Goal: Check status

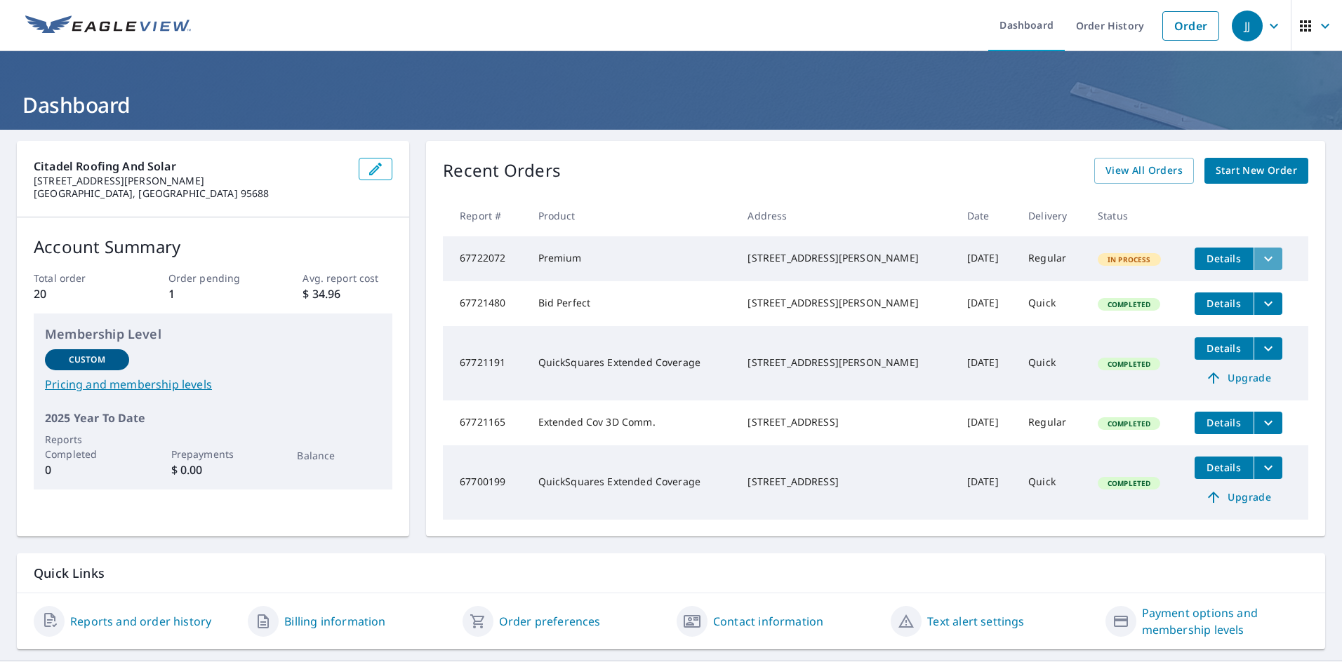
click at [1260, 253] on icon "filesDropdownBtn-67722072" at bounding box center [1268, 259] width 17 height 17
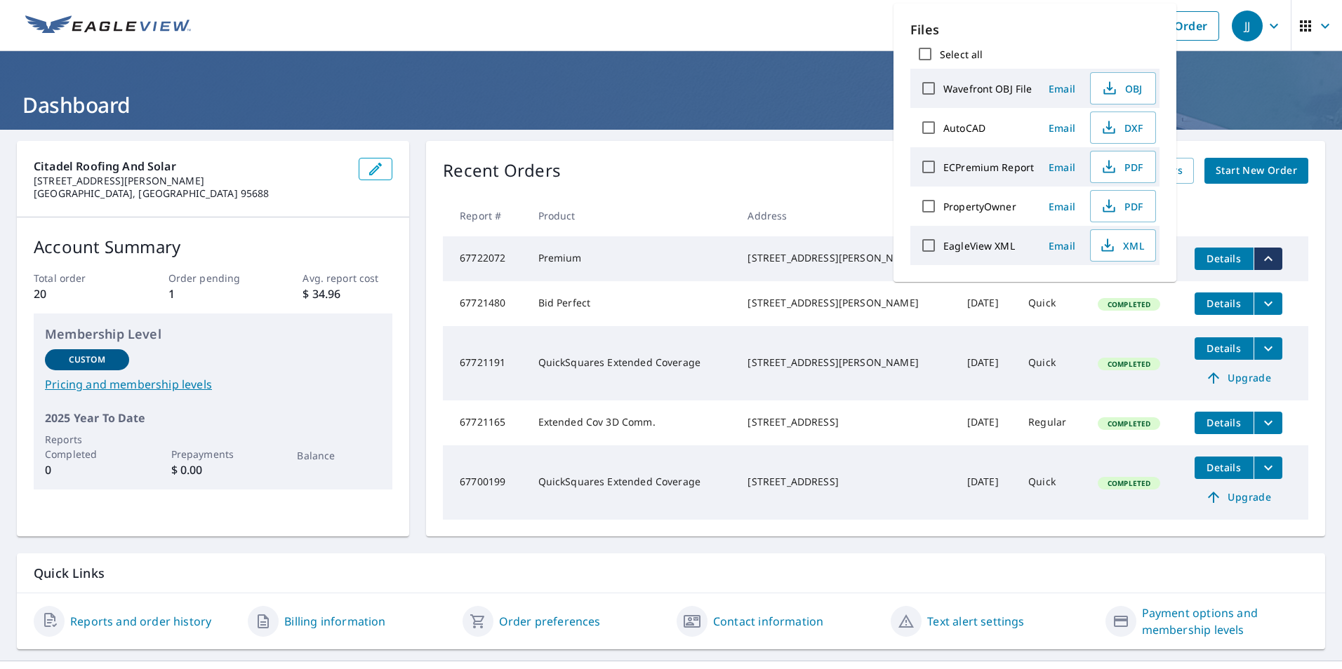
click at [1161, 293] on td "Completed" at bounding box center [1134, 303] width 97 height 45
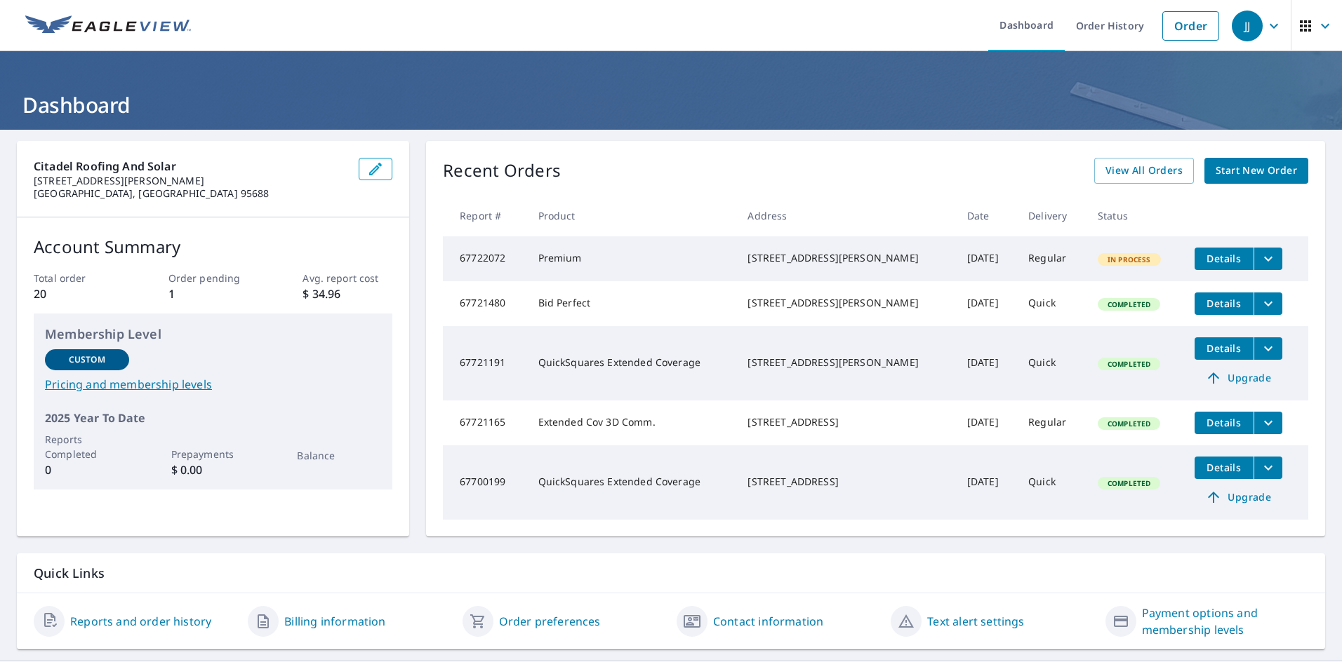
click at [1206, 260] on span "Details" at bounding box center [1224, 258] width 42 height 13
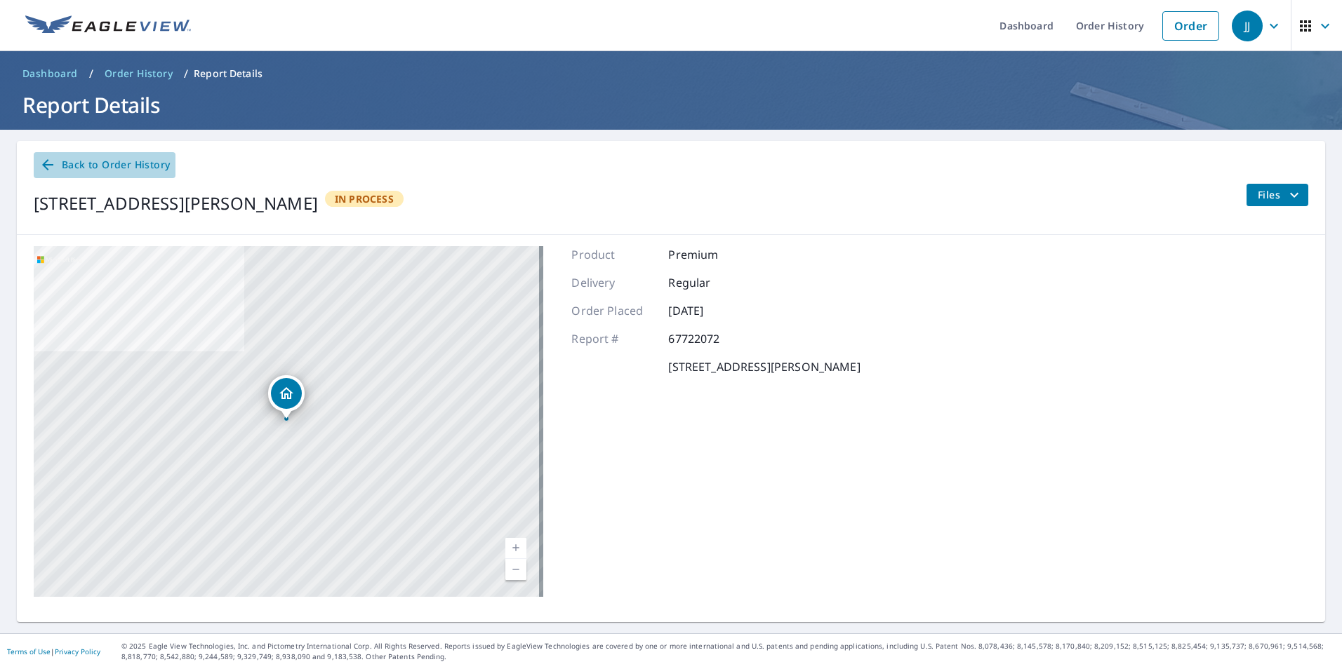
click at [48, 164] on icon at bounding box center [47, 164] width 17 height 17
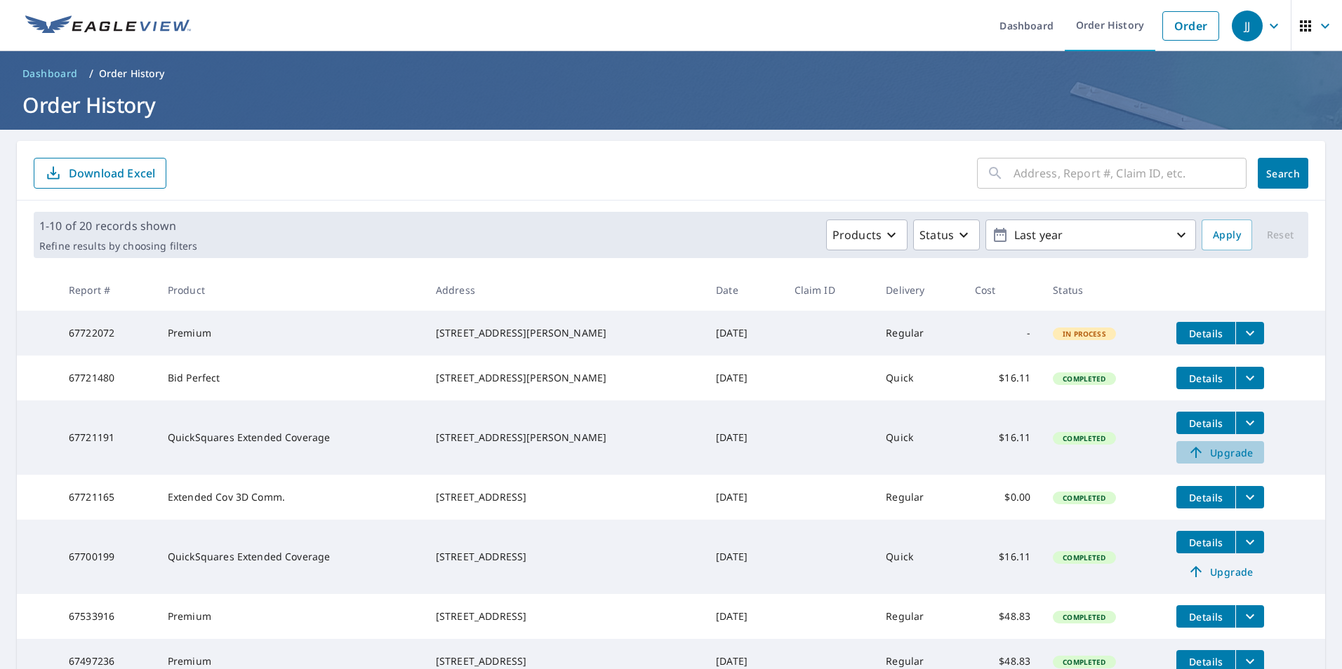
click at [1210, 461] on span "Upgrade" at bounding box center [1219, 452] width 71 height 17
click at [1241, 432] on icon "filesDropdownBtn-67721191" at bounding box center [1249, 423] width 17 height 17
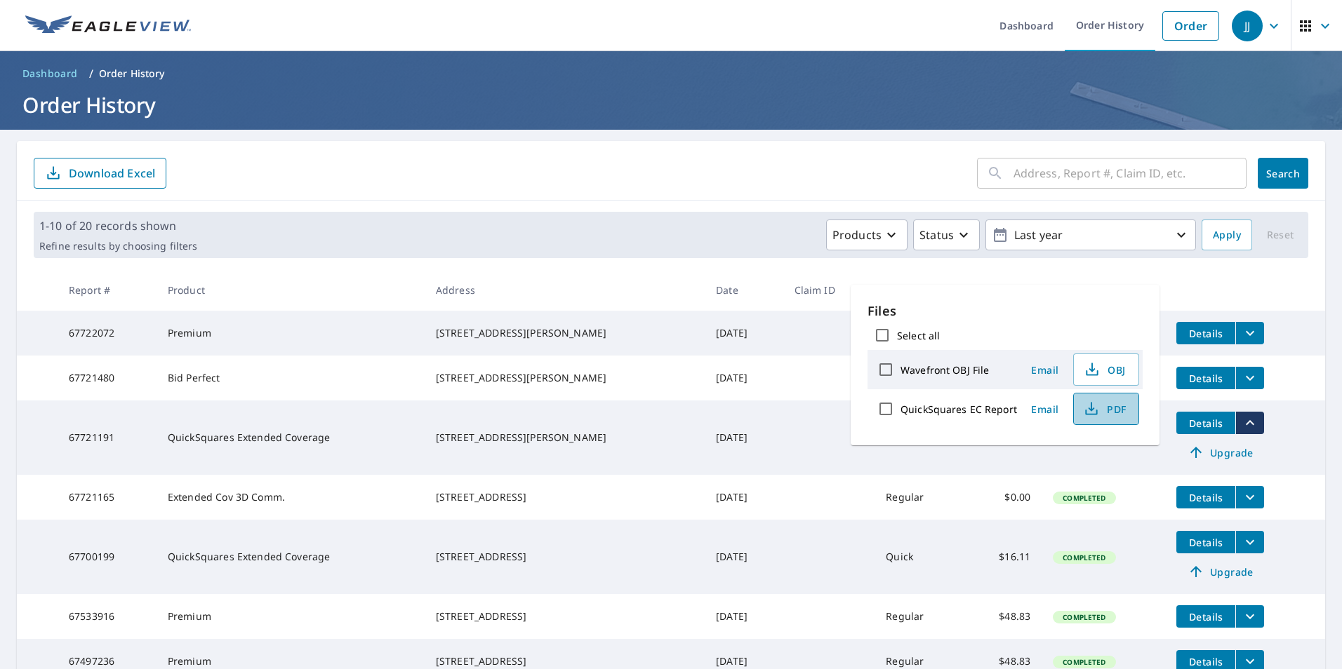
click at [1107, 413] on span "PDF" at bounding box center [1104, 409] width 45 height 17
click at [714, 241] on div "Products Status Last year" at bounding box center [699, 235] width 993 height 31
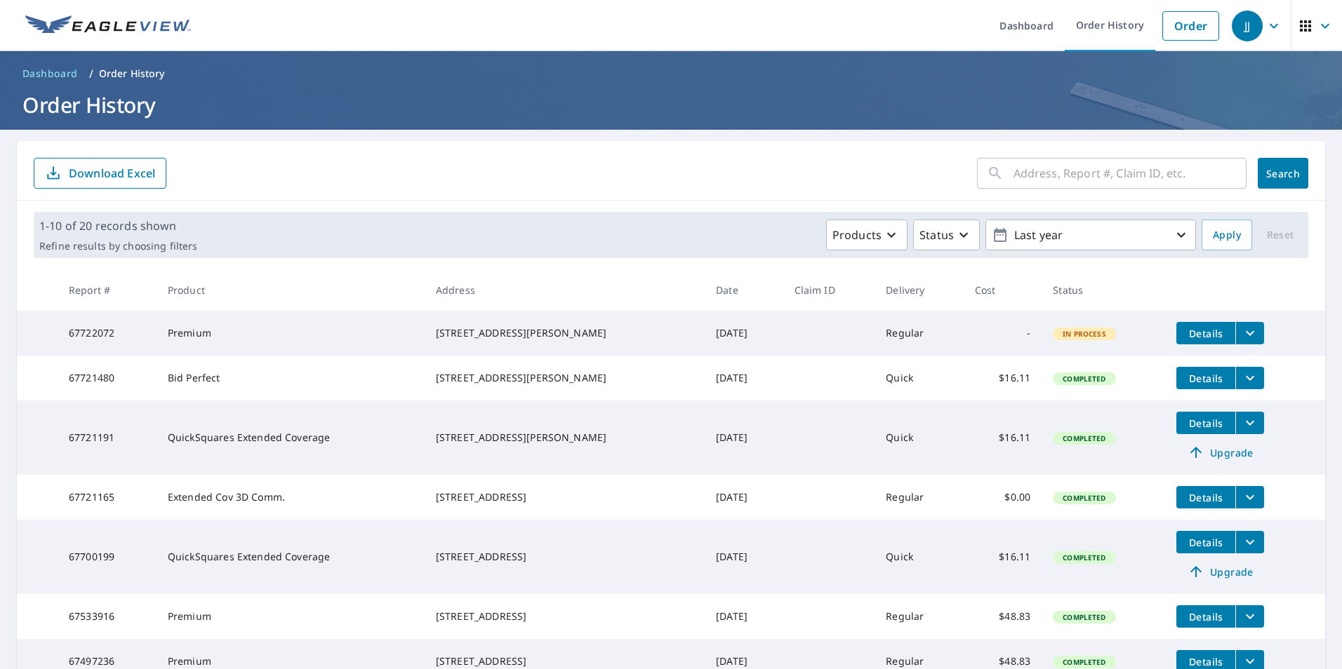
drag, startPoint x: 539, startPoint y: 453, endPoint x: 443, endPoint y: 443, distance: 95.9
click at [443, 443] on td "[STREET_ADDRESS][PERSON_NAME]" at bounding box center [565, 438] width 280 height 74
drag, startPoint x: 443, startPoint y: 443, endPoint x: 474, endPoint y: 446, distance: 30.9
copy div "[STREET_ADDRESS][PERSON_NAME]"
click at [883, 232] on icon "button" at bounding box center [891, 235] width 17 height 17
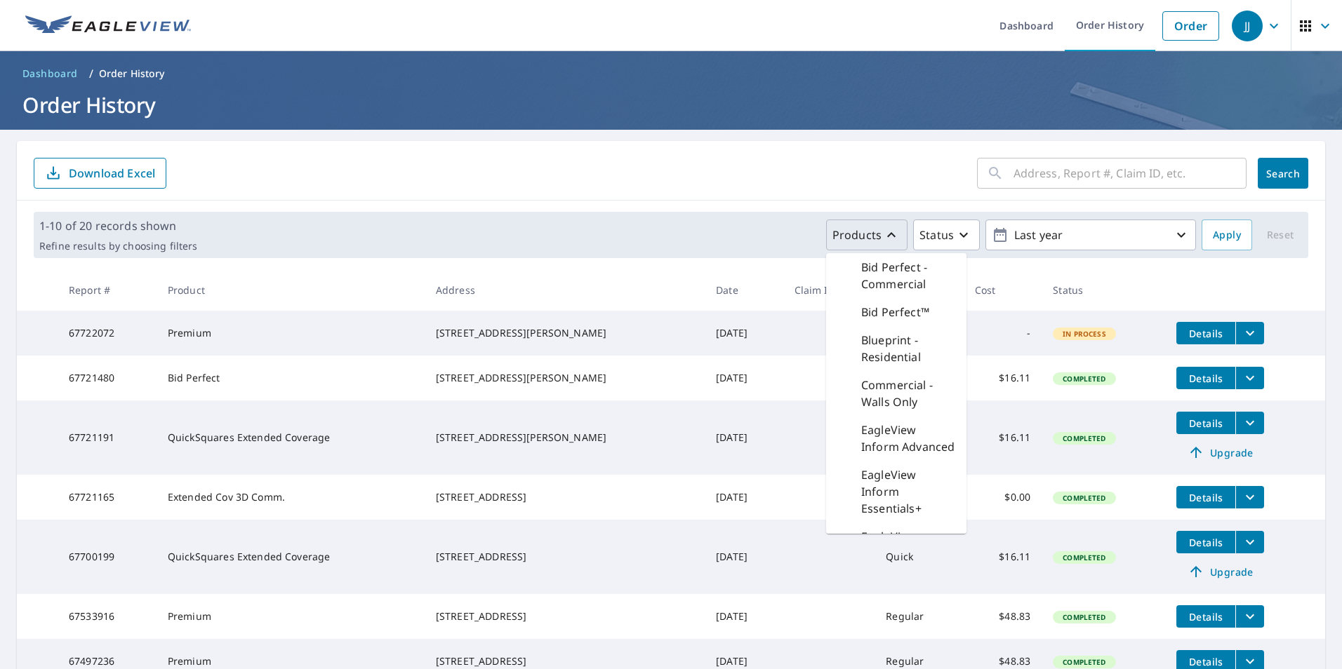
click at [750, 238] on div "Products Bid Perfect - Commercial Bid Perfect™ Blueprint - Residential Commerci…" at bounding box center [699, 235] width 993 height 31
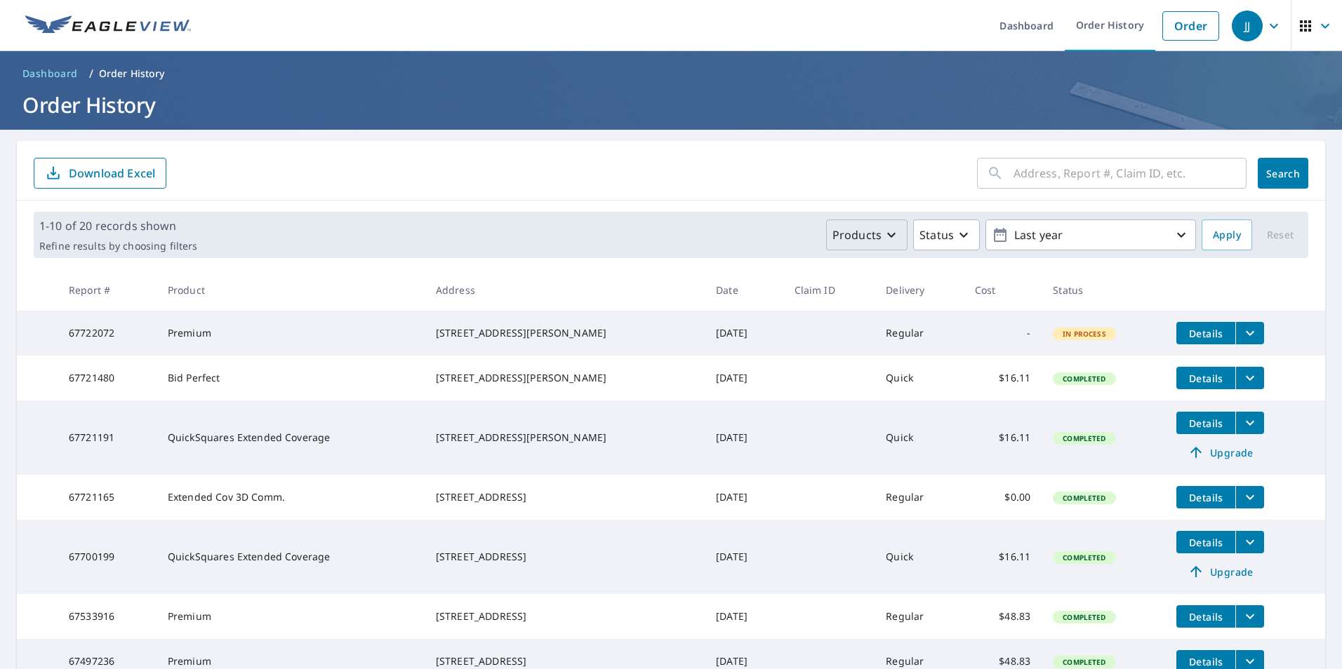
click at [1210, 461] on span "Upgrade" at bounding box center [1219, 452] width 71 height 17
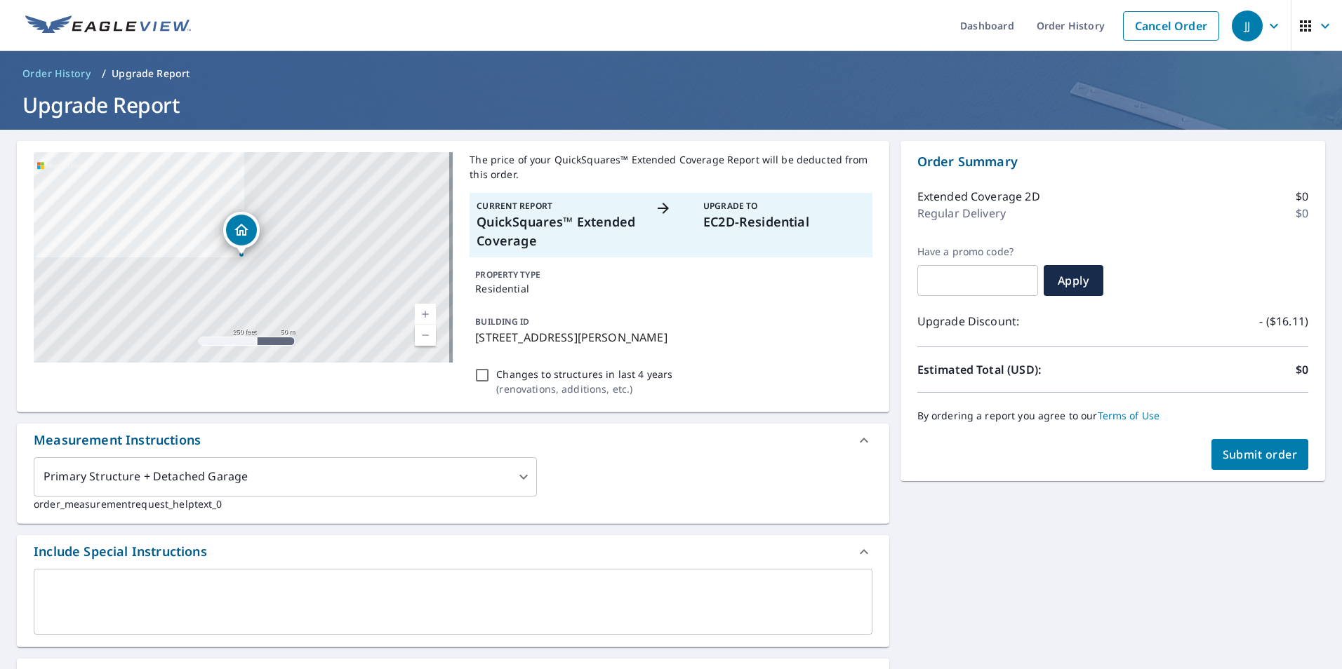
click at [719, 221] on p "EC2D-Residential" at bounding box center [784, 222] width 162 height 19
